Goal: Check status: Check status

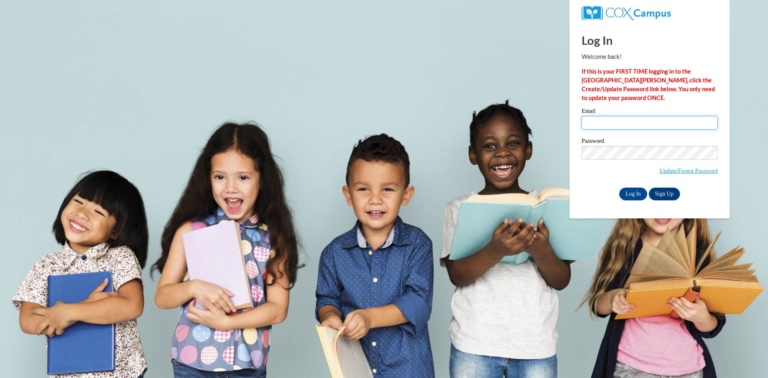
click at [603, 121] on input "Email" at bounding box center [650, 123] width 136 height 14
type input "salexander334@yahoo.,"
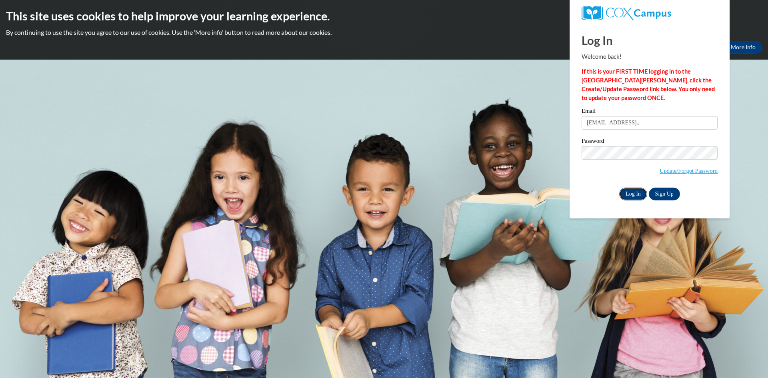
click at [627, 195] on input "Log In" at bounding box center [633, 194] width 28 height 13
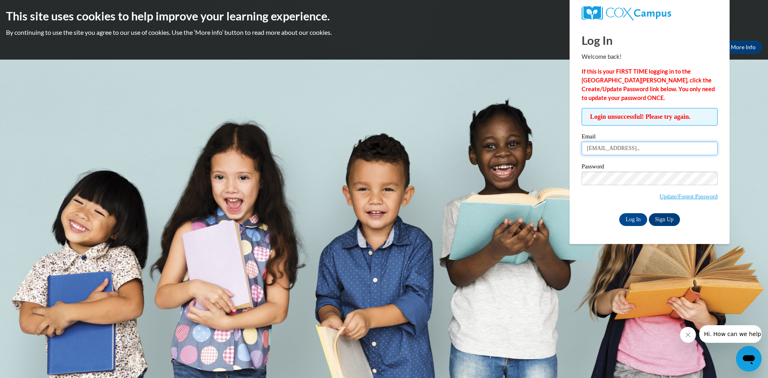
click at [657, 153] on input "salexander334@yahoo.," at bounding box center [650, 149] width 136 height 14
type input "salexander334@yahoo.com"
click at [629, 218] on input "Log In" at bounding box center [633, 219] width 28 height 13
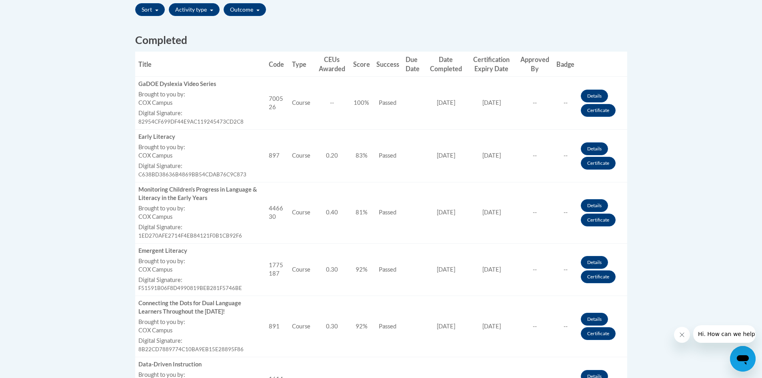
scroll to position [280, 0]
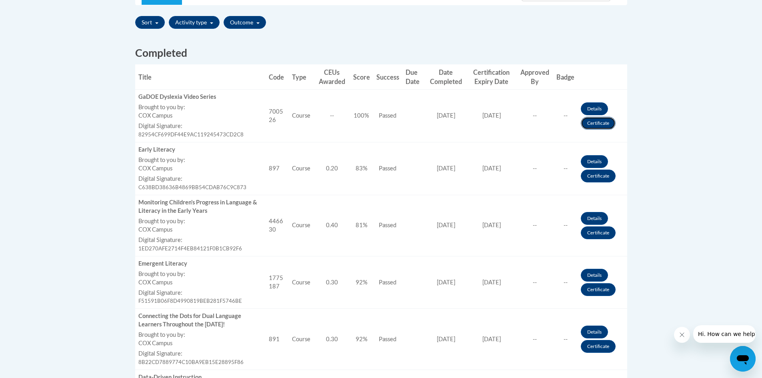
click at [605, 125] on link "Certificate" at bounding box center [598, 123] width 35 height 13
